Goal: Book appointment/travel/reservation

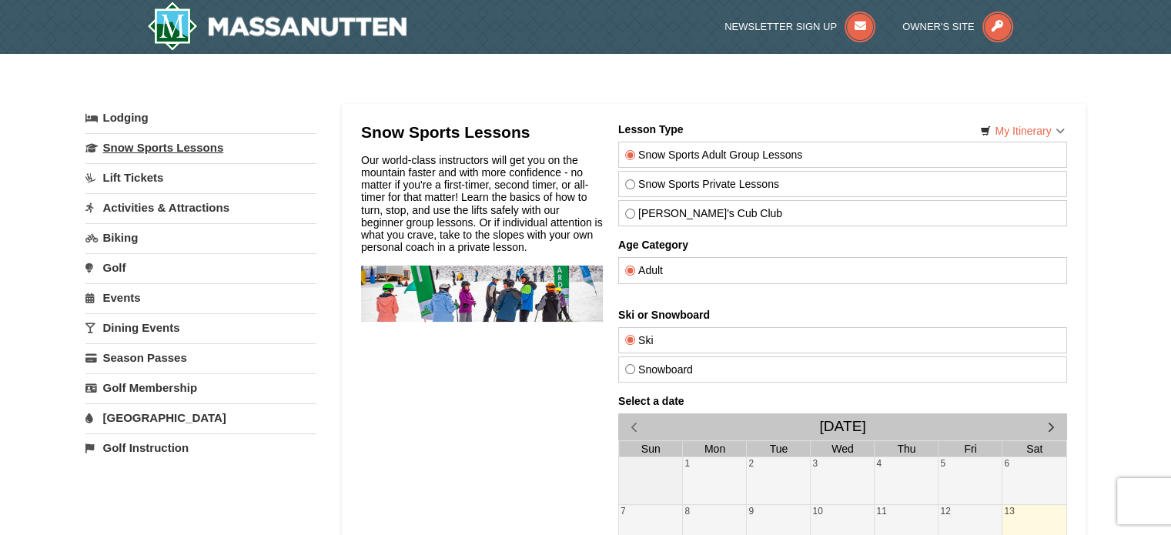
click at [187, 147] on link "Snow Sports Lessons" at bounding box center [200, 147] width 231 height 28
click at [149, 415] on link "[GEOGRAPHIC_DATA]" at bounding box center [200, 417] width 231 height 28
click at [139, 145] on link "Snow Sports Lessons" at bounding box center [200, 147] width 231 height 28
click at [151, 209] on link "Activities & Attractions" at bounding box center [200, 207] width 231 height 28
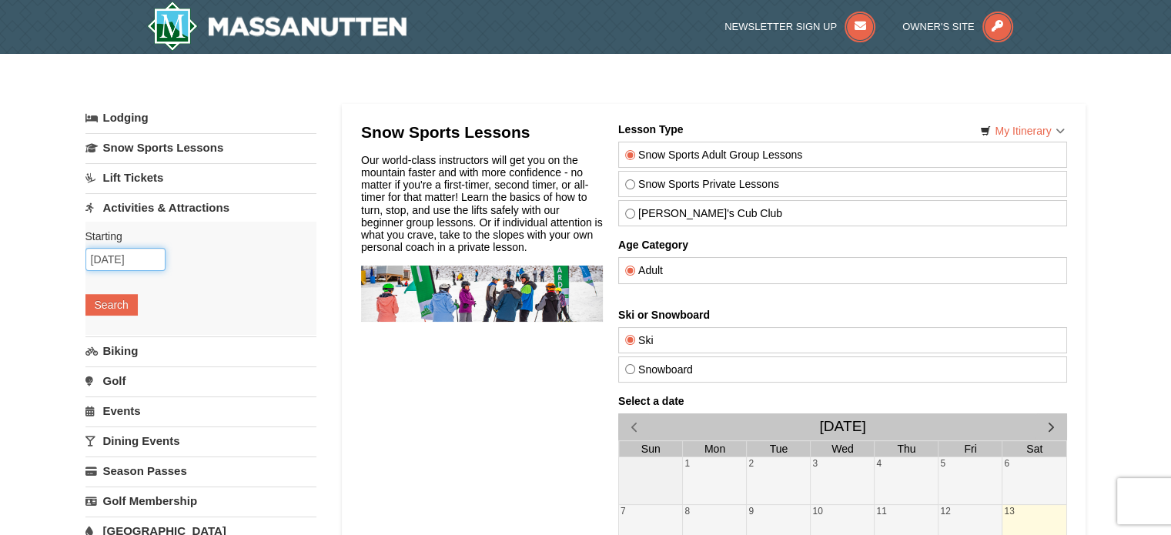
click at [151, 248] on input "[DATE]" at bounding box center [125, 259] width 80 height 23
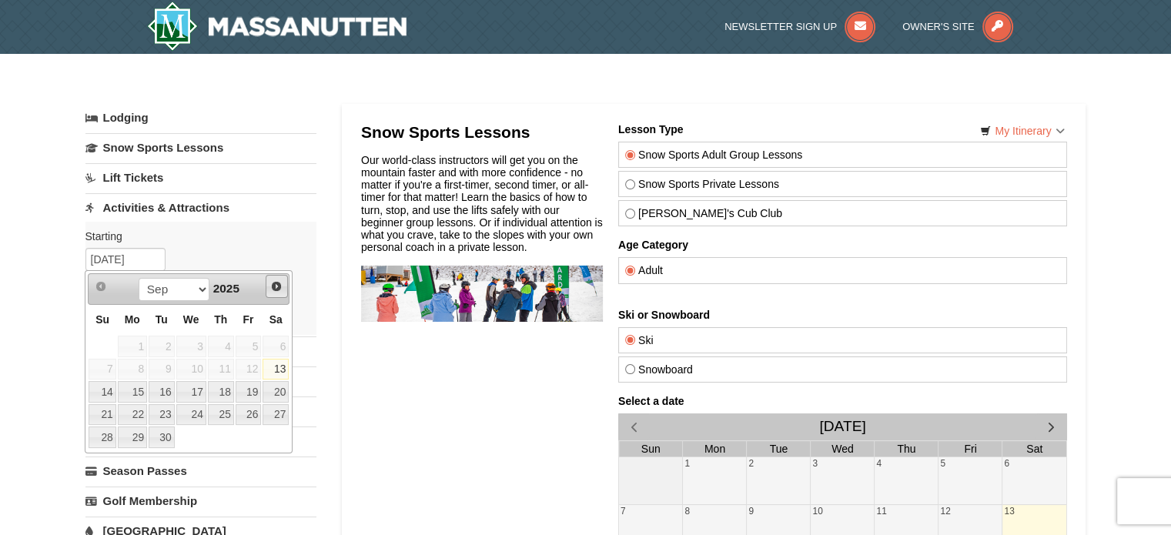
click at [279, 282] on span "Next" at bounding box center [276, 286] width 12 height 12
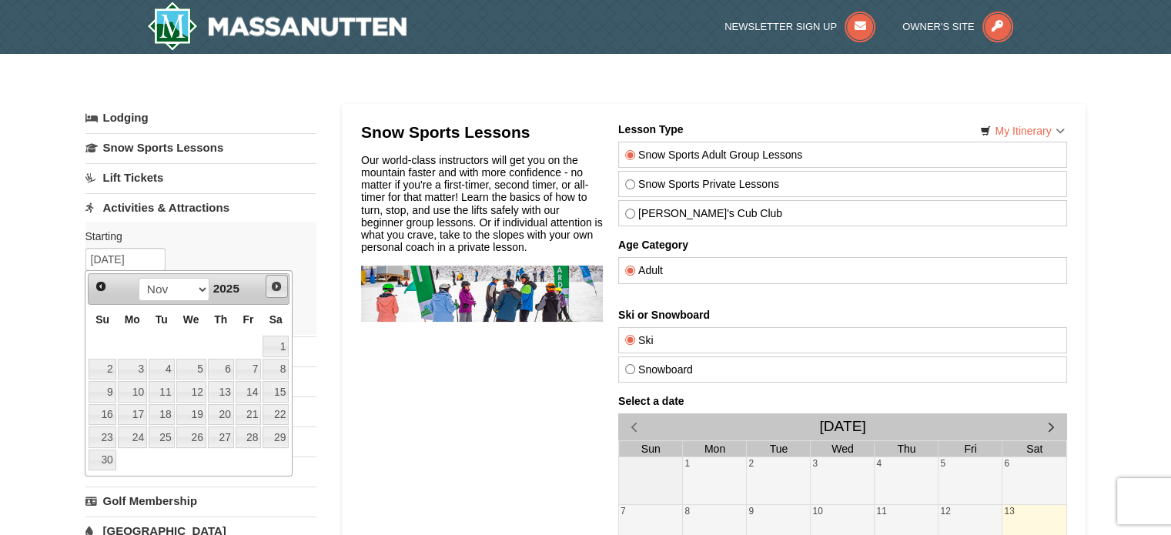
click at [279, 282] on span "Next" at bounding box center [276, 286] width 12 height 12
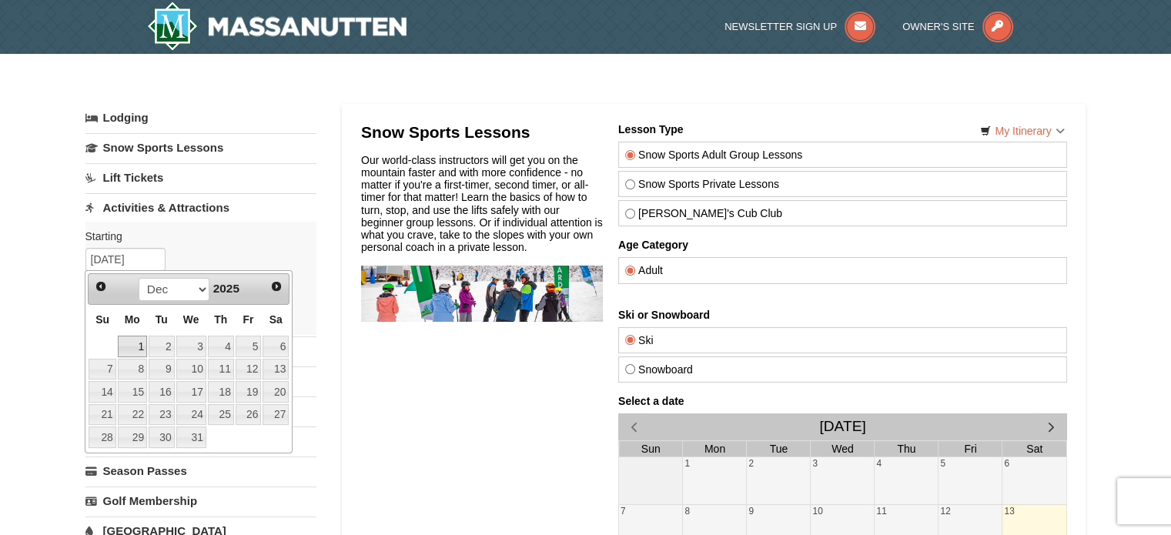
click at [135, 346] on link "1" at bounding box center [132, 347] width 29 height 22
type input "12/01/2025"
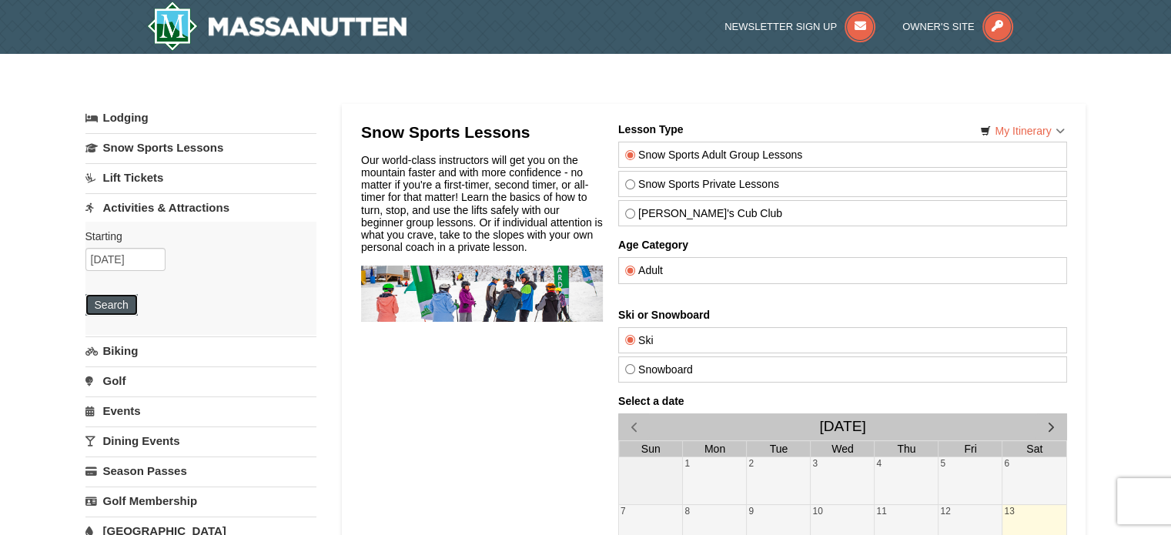
click at [117, 303] on button "Search" at bounding box center [111, 305] width 52 height 22
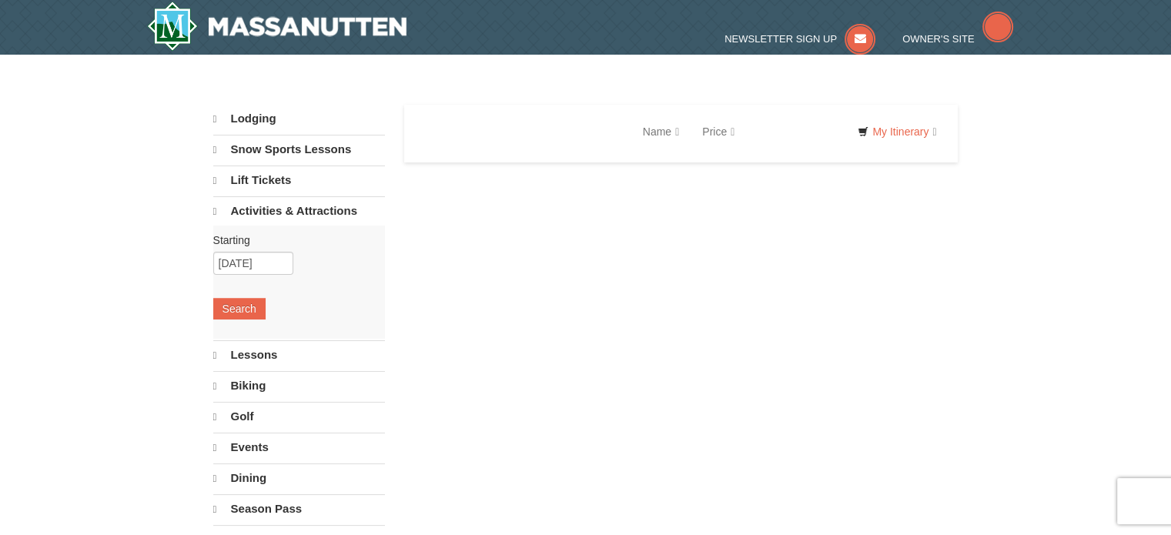
select select "9"
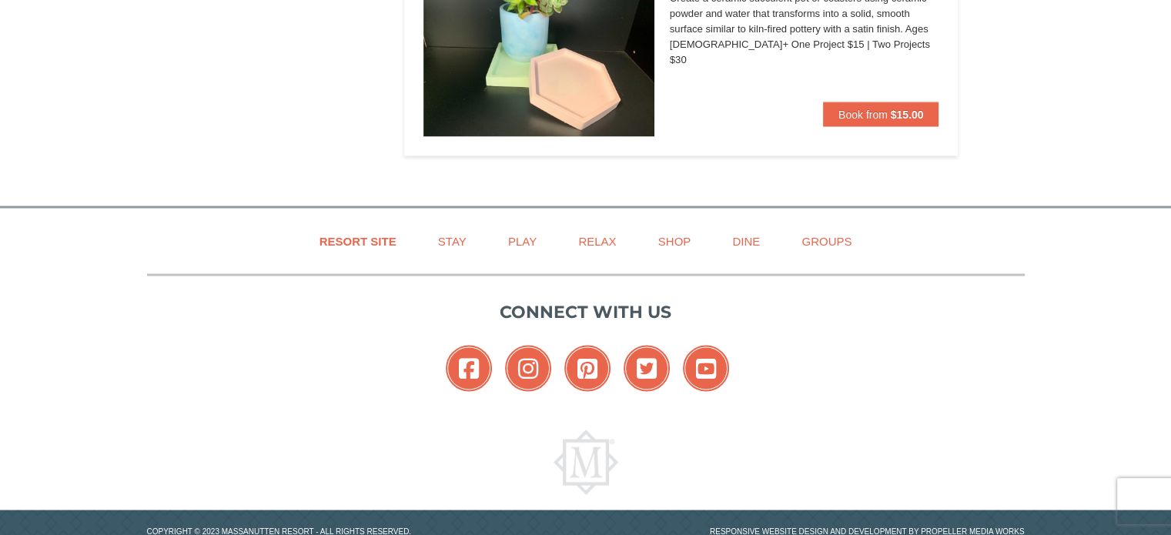
scroll to position [2875, 0]
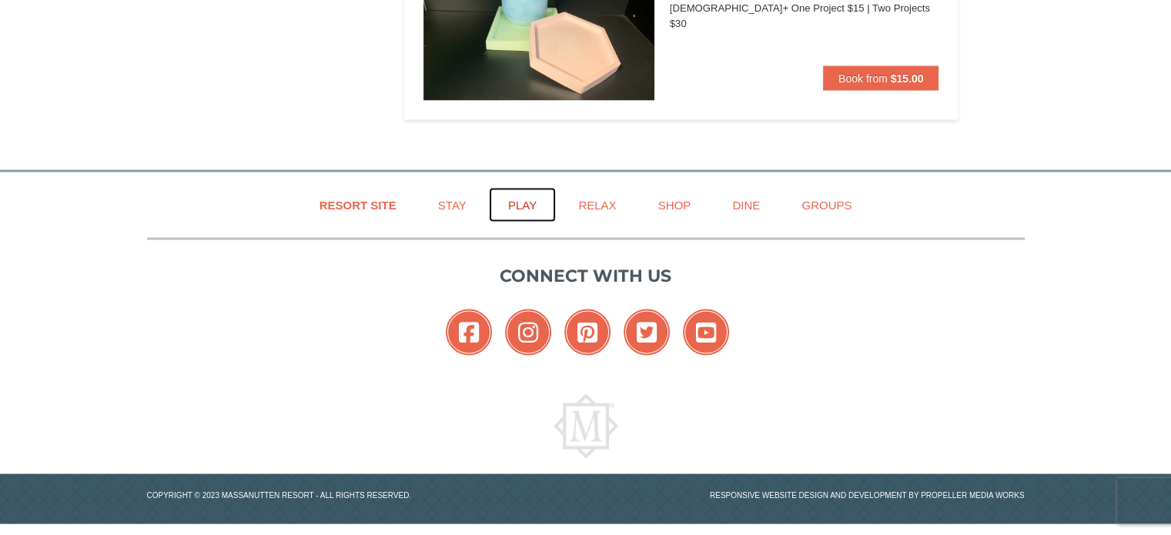
click at [525, 198] on link "Play" at bounding box center [522, 204] width 67 height 35
